Goal: Obtain resource: Download file/media

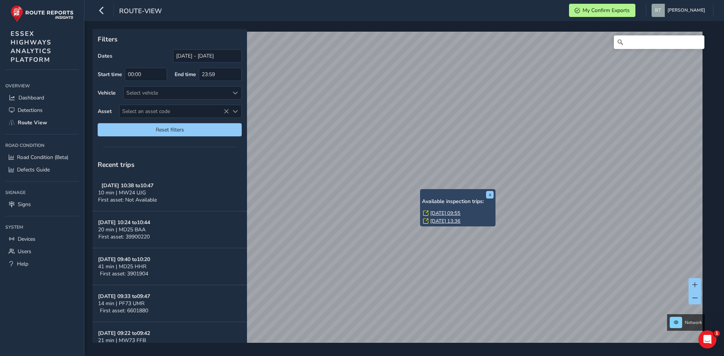
click at [440, 213] on link "[DATE] 09:55" at bounding box center [445, 213] width 30 height 7
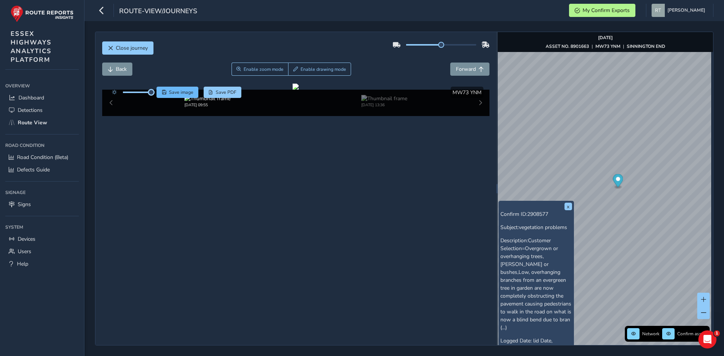
drag, startPoint x: 138, startPoint y: 92, endPoint x: 158, endPoint y: 95, distance: 19.8
click at [158, 95] on div "Save image Save PDF" at bounding box center [174, 92] width 133 height 11
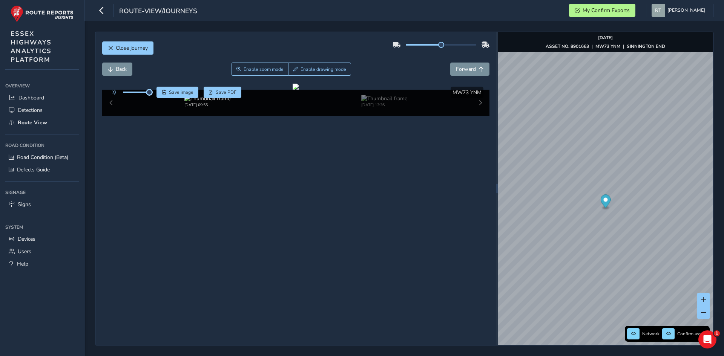
drag, startPoint x: 608, startPoint y: 202, endPoint x: 607, endPoint y: 207, distance: 5.0
click at [608, 202] on icon "Map marker" at bounding box center [605, 201] width 10 height 13
click at [605, 203] on icon "Map marker" at bounding box center [605, 201] width 10 height 13
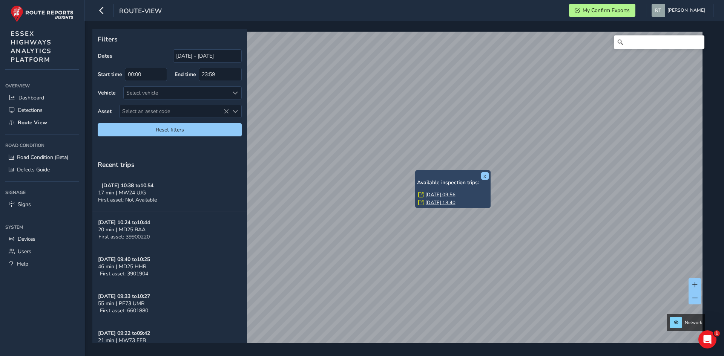
click at [429, 193] on link "[DATE] 09:56" at bounding box center [440, 195] width 30 height 7
